Goal: Transaction & Acquisition: Purchase product/service

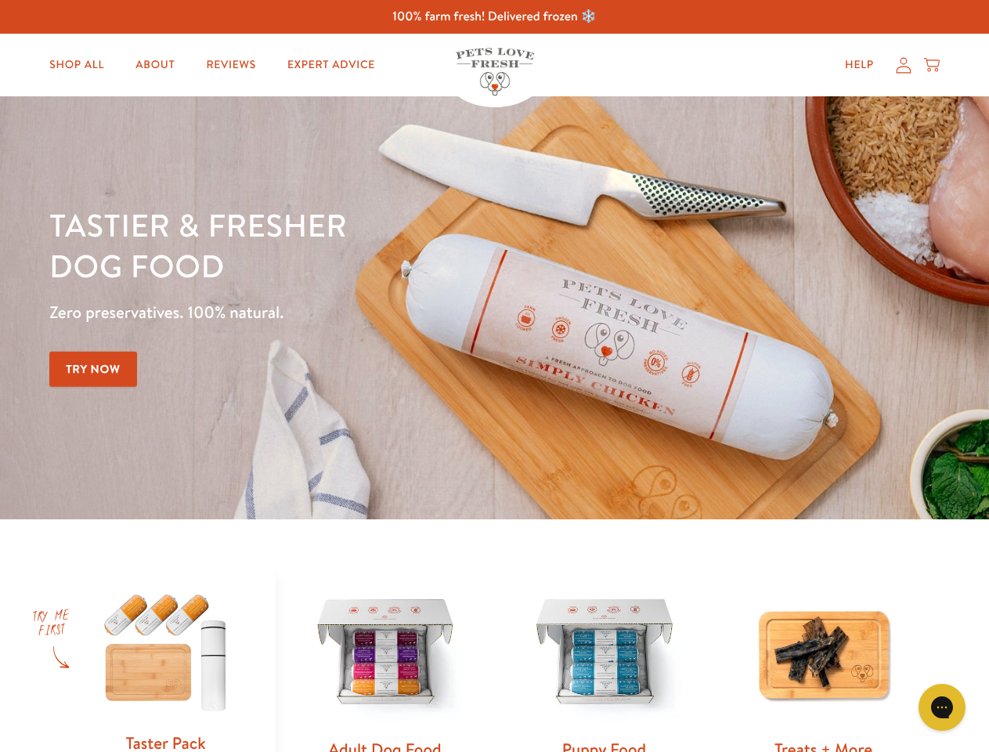
click at [494, 376] on div "Tastier & fresher dog food Zero preservatives. 100% natural. Try Now" at bounding box center [346, 307] width 594 height 207
click at [942, 707] on icon "Gorgias live chat" at bounding box center [941, 706] width 15 height 15
